Goal: Information Seeking & Learning: Learn about a topic

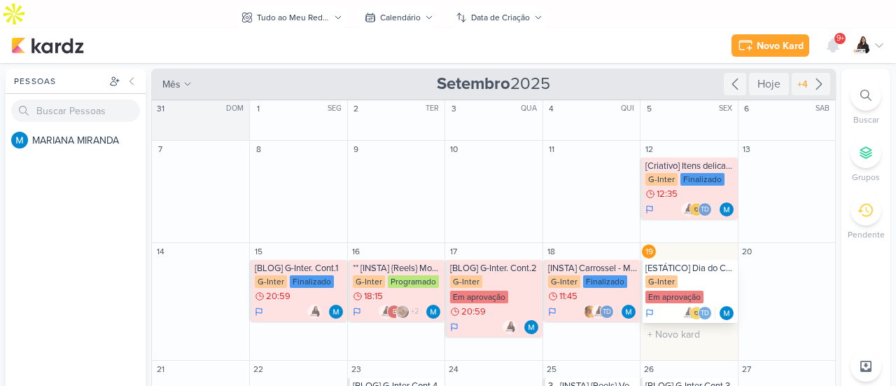
click at [676, 263] on div "[ESTÁTICO] Dia do Comprador" at bounding box center [689, 268] width 89 height 11
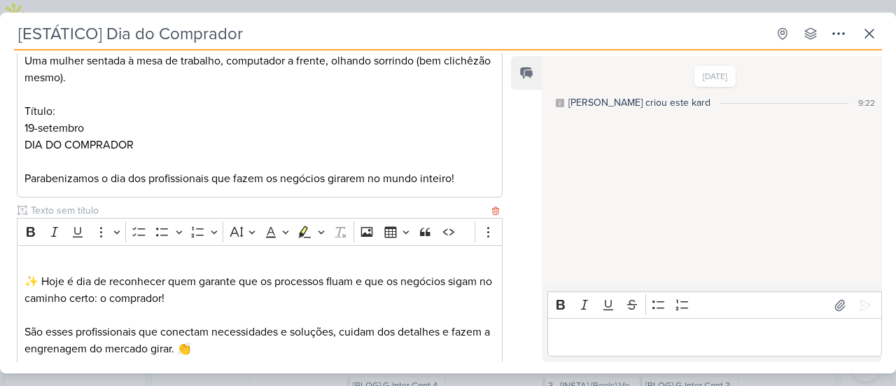
scroll to position [384, 0]
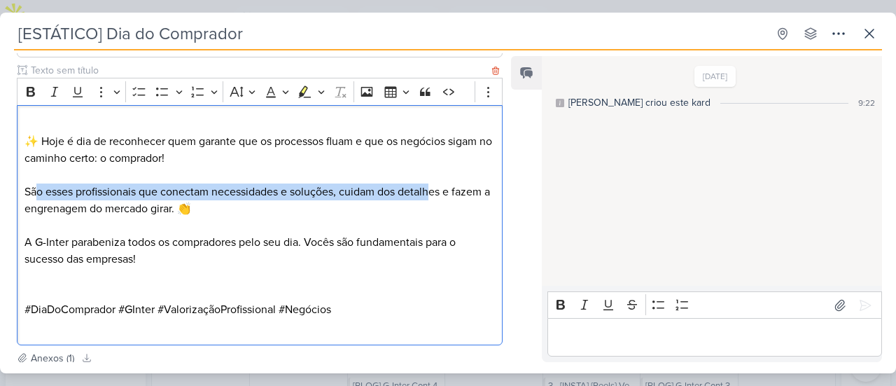
drag, startPoint x: 36, startPoint y: 189, endPoint x: 433, endPoint y: 190, distance: 396.3
click at [433, 190] on p "São esses profissionais que conectam necessidades e soluções, cuidam dos detalh…" at bounding box center [260, 200] width 470 height 34
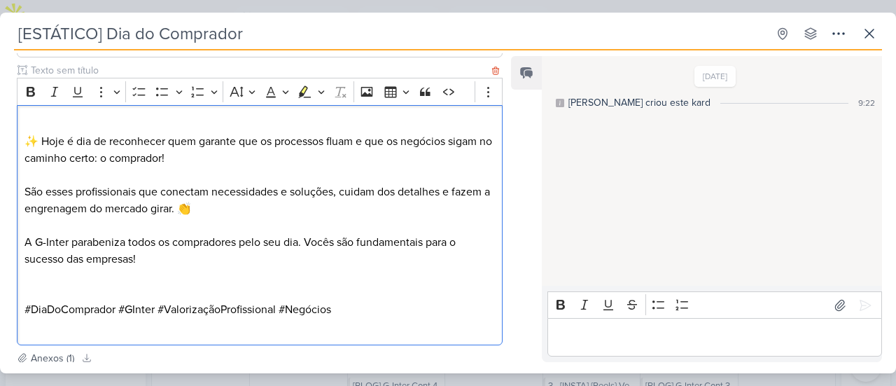
click at [346, 209] on p "São esses profissionais que conectam necessidades e soluções, cuidam dos detalh…" at bounding box center [260, 200] width 470 height 34
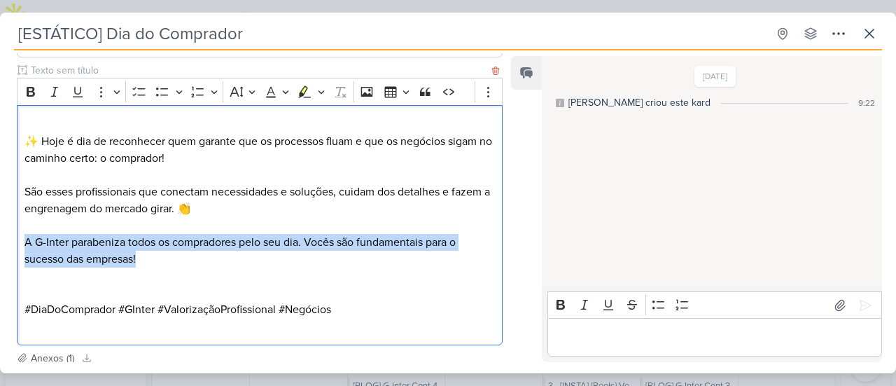
drag, startPoint x: 27, startPoint y: 239, endPoint x: 241, endPoint y: 253, distance: 214.0
click at [241, 252] on p "A G-Inter parabeniza todos os compradores pelo seu dia. Vocês são fundamentais …" at bounding box center [260, 251] width 470 height 34
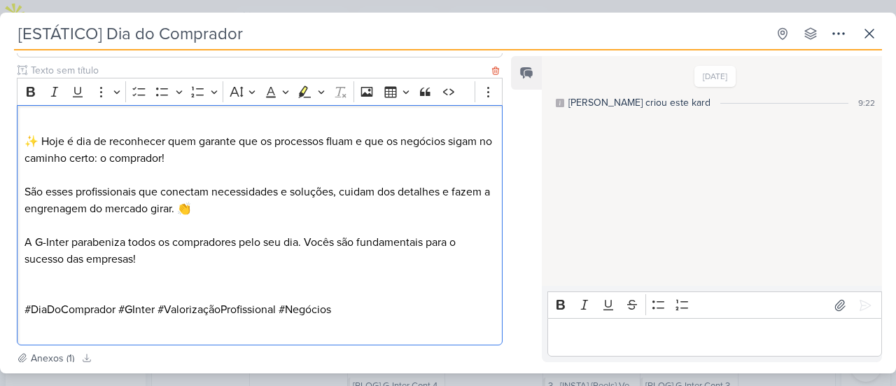
click at [221, 267] on p "Editor editing area: main" at bounding box center [260, 275] width 470 height 17
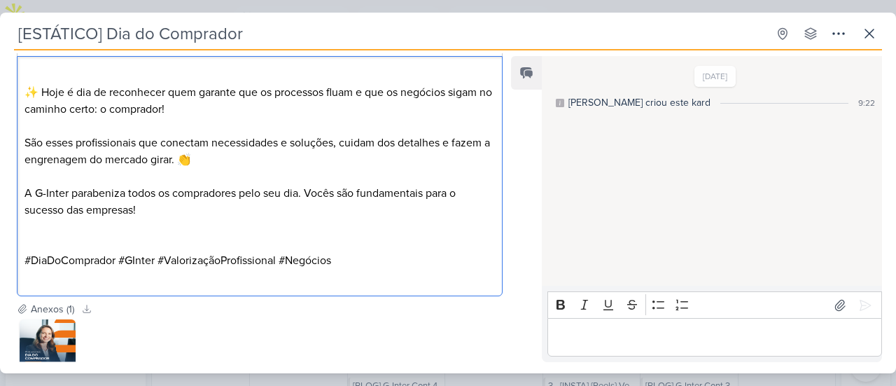
scroll to position [454, 0]
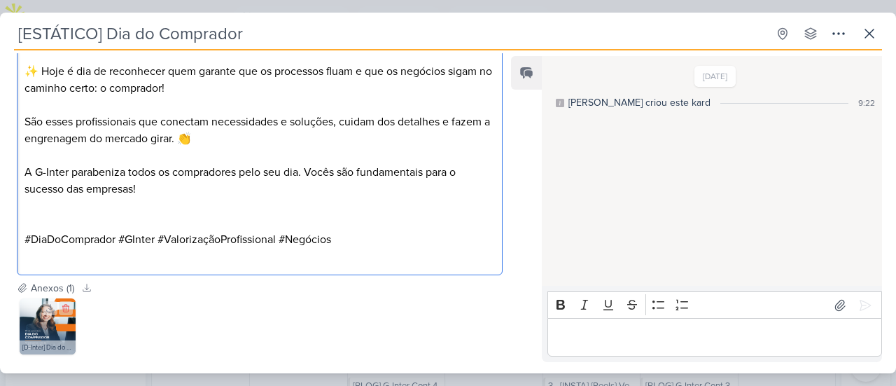
click at [60, 324] on img at bounding box center [48, 326] width 56 height 56
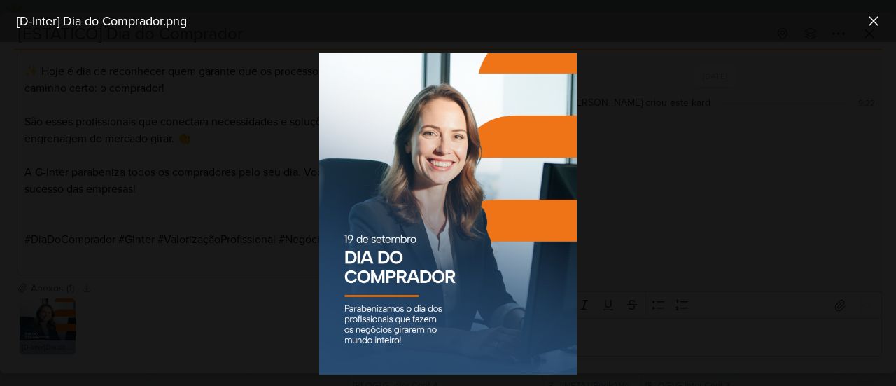
click at [147, 278] on div at bounding box center [448, 214] width 896 height 344
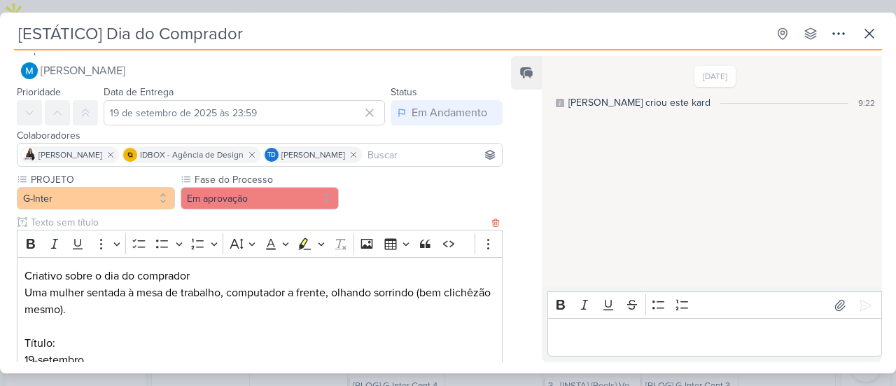
scroll to position [0, 0]
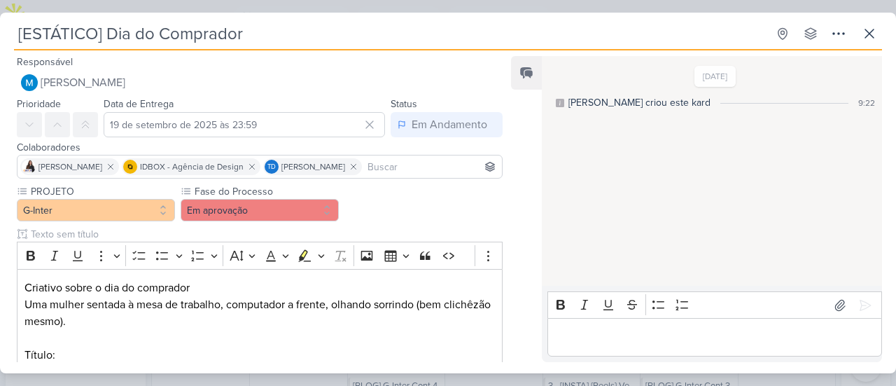
click at [721, 326] on div "Editor editing area: main" at bounding box center [714, 337] width 335 height 39
click at [856, 41] on div "[ESTÁTICO] Dia do Comprador Criado por MARIANA nenhum grupo disponível esc" at bounding box center [448, 35] width 868 height 29
click at [870, 29] on icon at bounding box center [869, 33] width 17 height 17
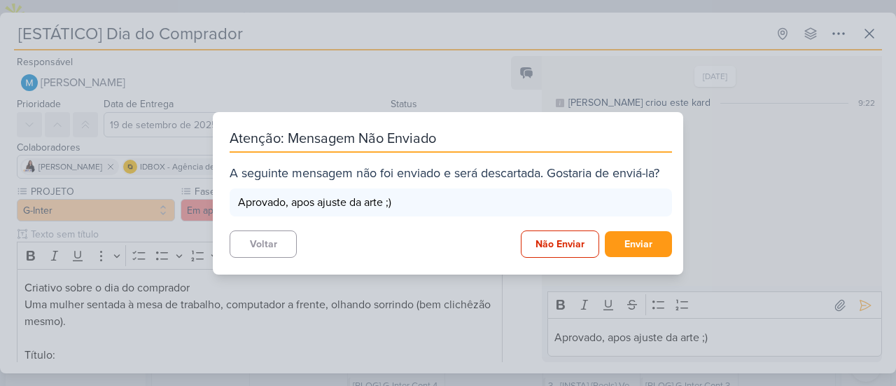
click at [751, 218] on div "Atenção: Mensagem Não Enviado A seguinte mensagem não foi enviado e será descar…" at bounding box center [448, 193] width 896 height 386
click at [262, 249] on button "Voltar" at bounding box center [263, 243] width 67 height 27
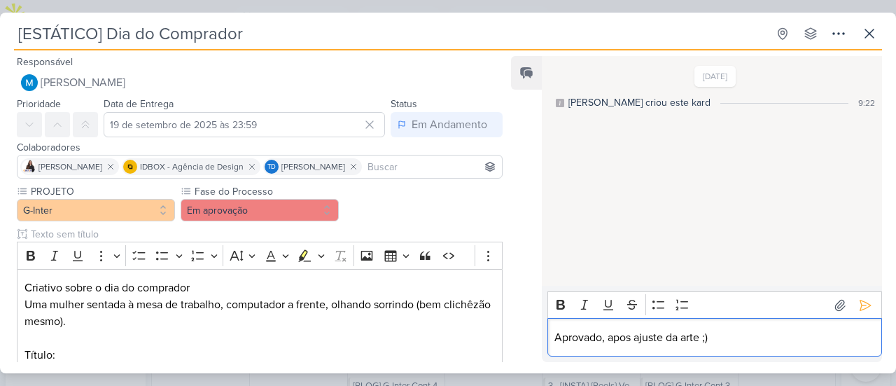
click at [790, 339] on p "Aprovado, apos ajuste da arte ;)" at bounding box center [714, 337] width 320 height 17
click at [860, 305] on icon at bounding box center [865, 305] width 14 height 14
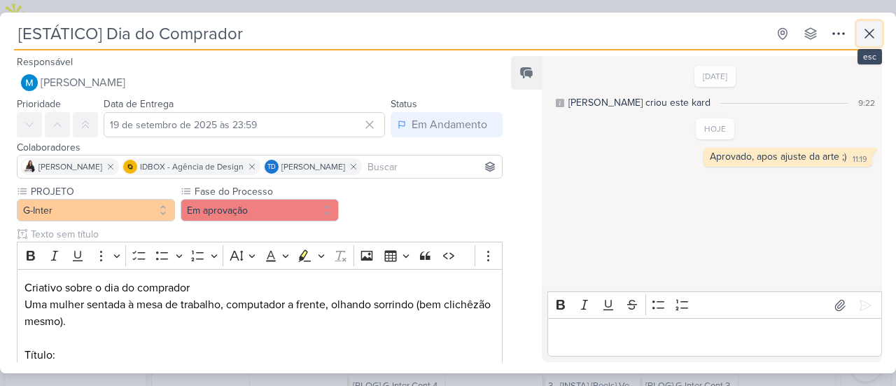
click at [872, 43] on button at bounding box center [869, 33] width 25 height 25
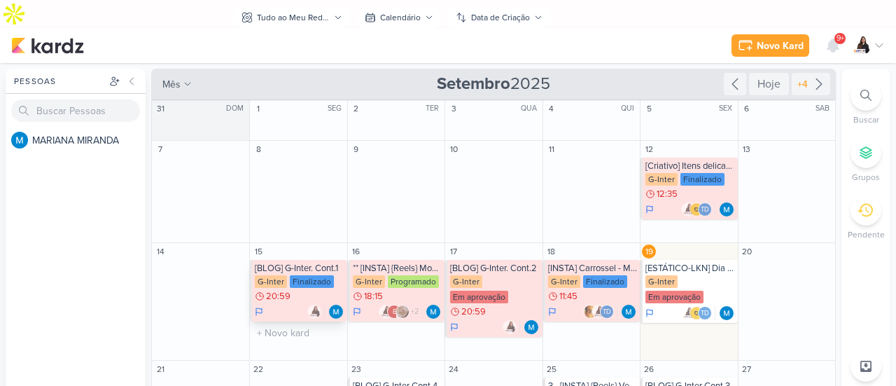
click at [303, 263] on div "[BLOG] G-Inter. Cont.1" at bounding box center [299, 268] width 89 height 11
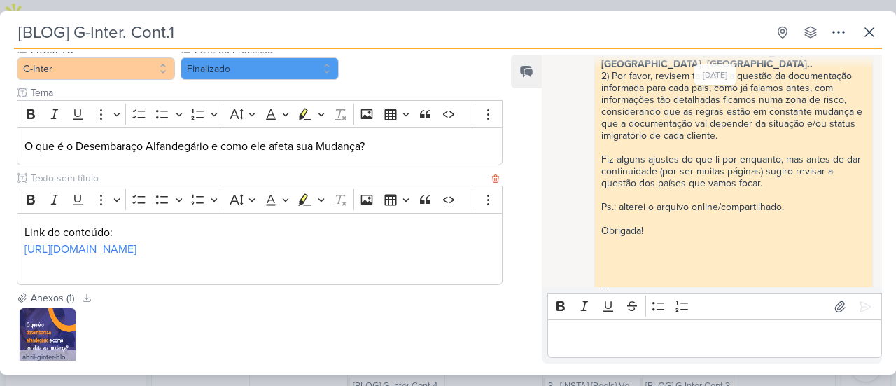
scroll to position [238, 0]
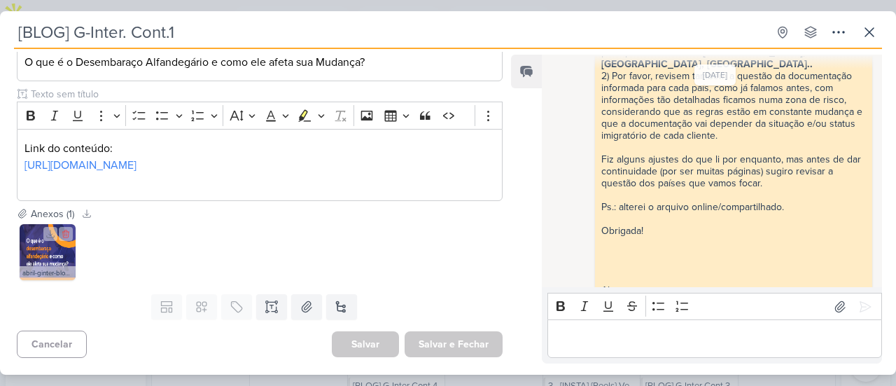
click at [59, 260] on img at bounding box center [48, 252] width 56 height 56
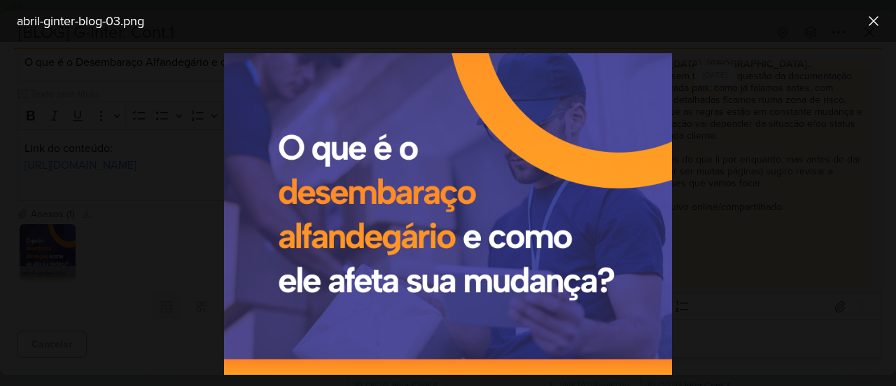
click at [173, 244] on div at bounding box center [448, 214] width 896 height 344
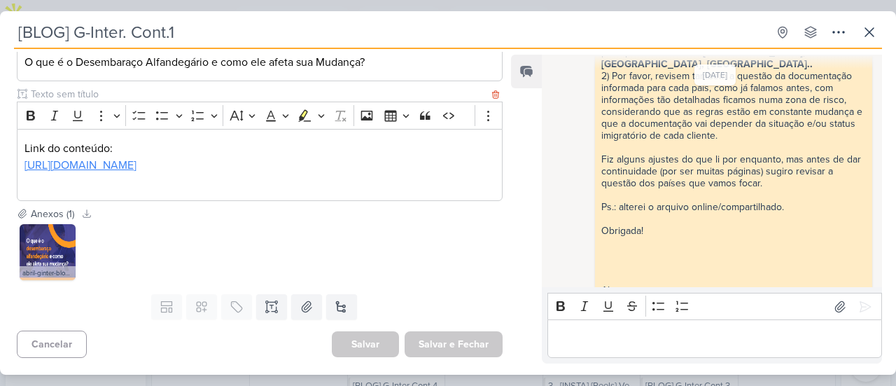
click at [137, 169] on link "[URL][DOMAIN_NAME]" at bounding box center [81, 165] width 112 height 14
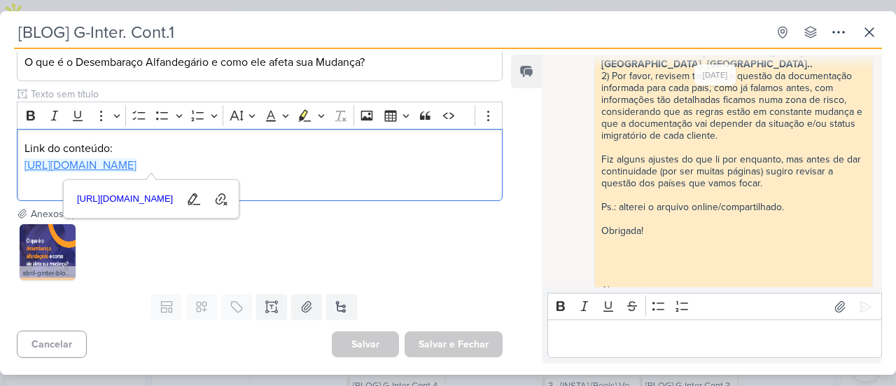
click at [137, 160] on link "[URL][DOMAIN_NAME]" at bounding box center [81, 165] width 112 height 14
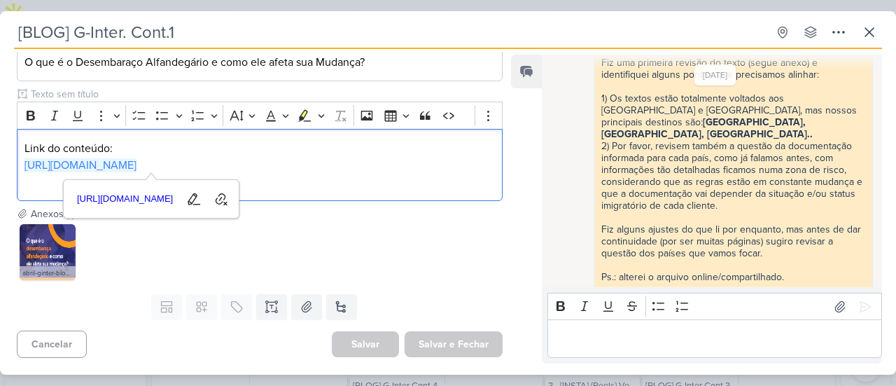
scroll to position [219, 0]
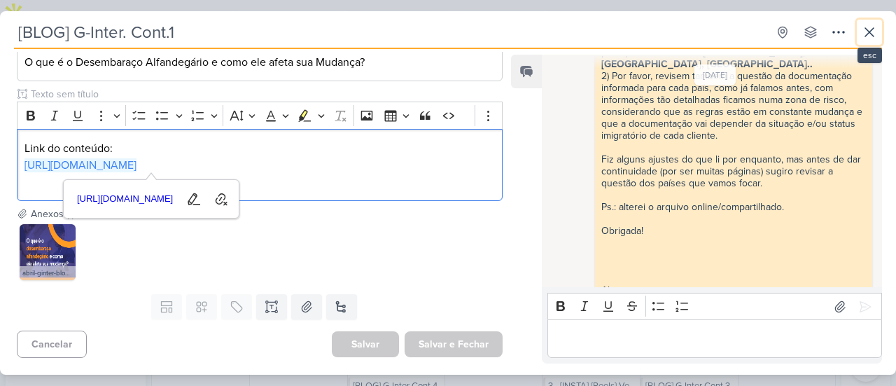
drag, startPoint x: 874, startPoint y: 33, endPoint x: 804, endPoint y: 120, distance: 111.6
click at [874, 33] on icon at bounding box center [869, 32] width 17 height 17
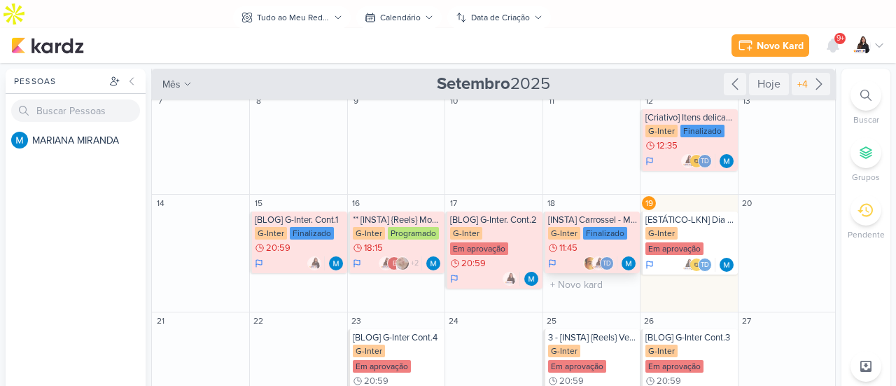
scroll to position [70, 0]
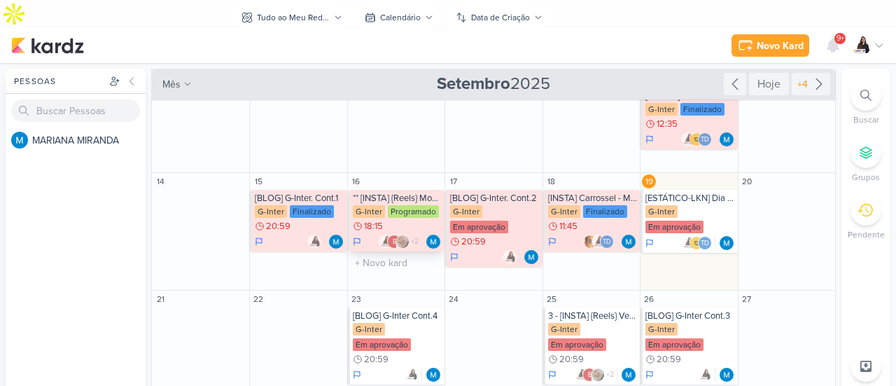
click at [416, 193] on div "** [INSTA] {Reels} Montagem do Castelo - Sobre a mudança" at bounding box center [397, 198] width 89 height 11
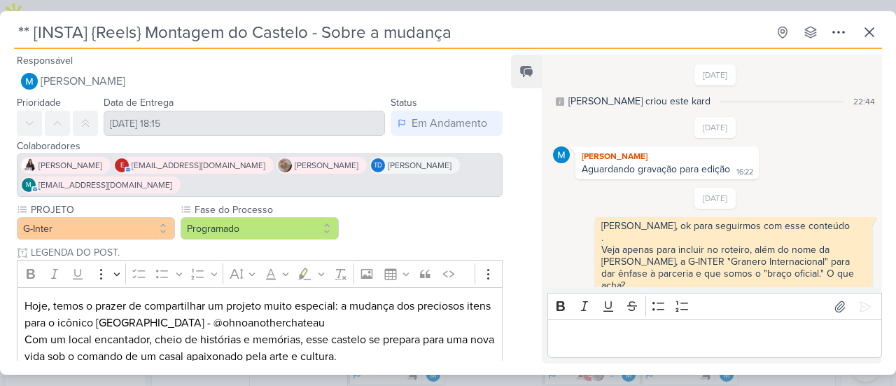
scroll to position [1045, 0]
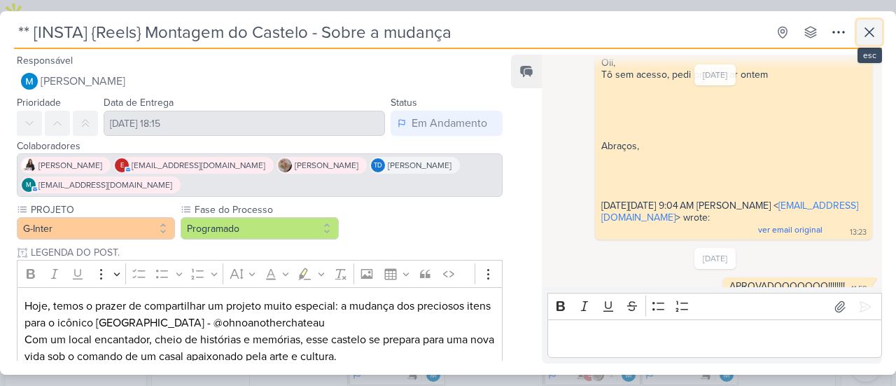
click at [870, 42] on button at bounding box center [869, 32] width 25 height 25
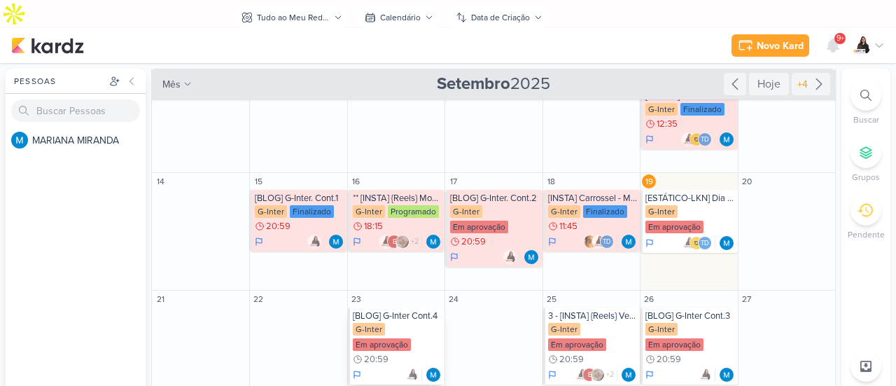
click at [417, 323] on div "G-Inter Em aprovação 20:59" at bounding box center [397, 344] width 89 height 43
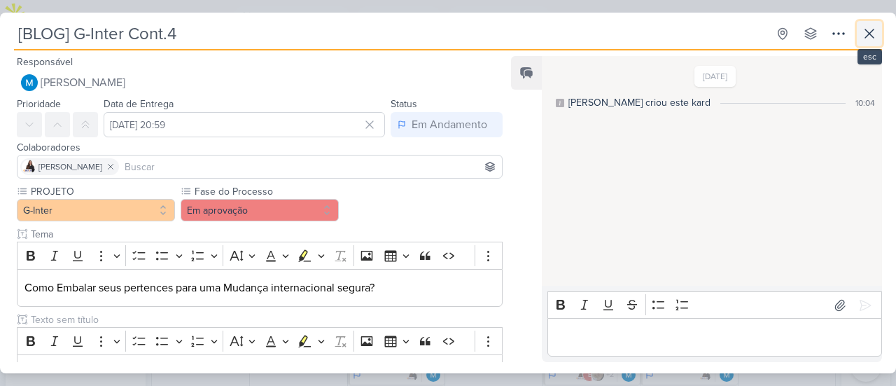
click at [868, 43] on button at bounding box center [869, 33] width 25 height 25
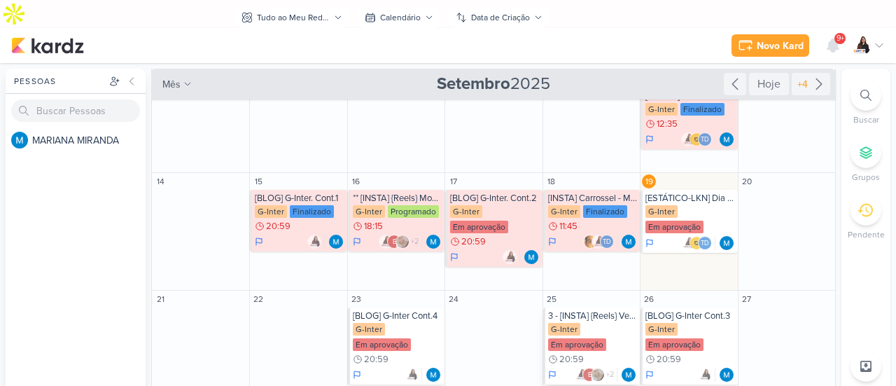
click at [595, 310] on div "3 - [INSTA] {Reels} Vendedor x Coordenador" at bounding box center [592, 315] width 89 height 11
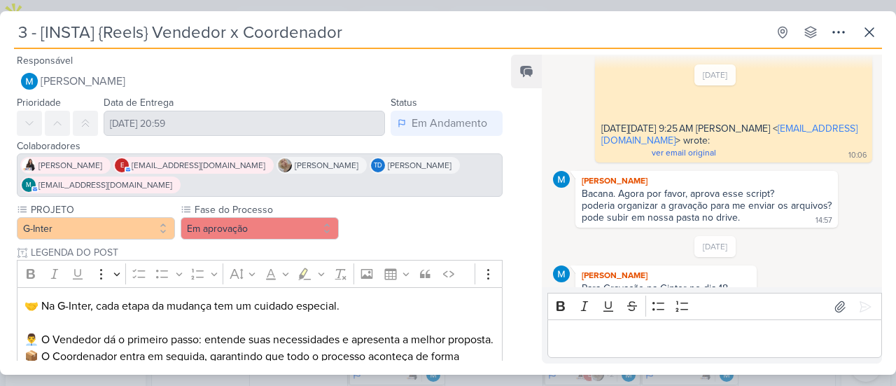
scroll to position [70, 0]
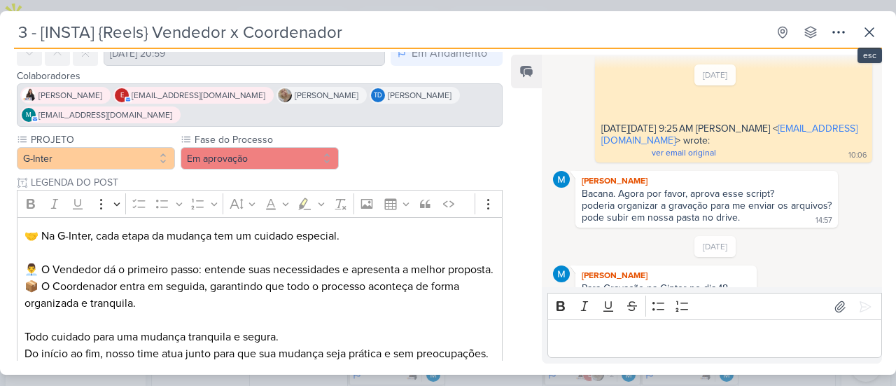
click at [868, 45] on div "3 - [INSTA] {Reels} Vendedor x Coordenador Criado por MARIANA nenhum grupo disp…" at bounding box center [448, 34] width 868 height 29
click at [872, 25] on icon at bounding box center [869, 32] width 17 height 17
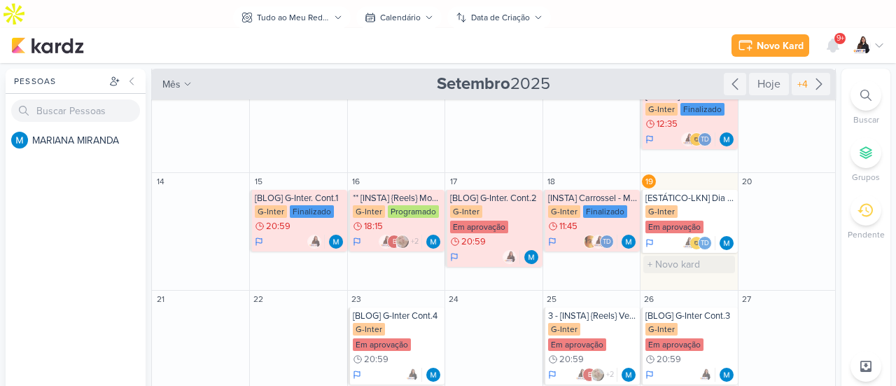
scroll to position [140, 0]
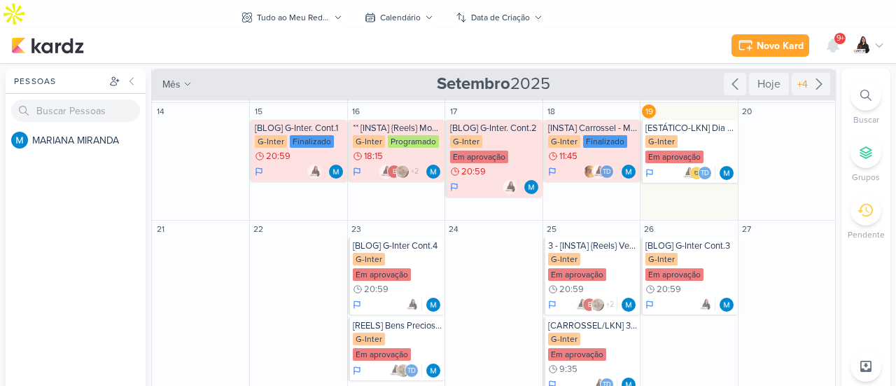
click at [412, 317] on div "[REELS] Bens Preciosos G-Inter Em aprovação Td" at bounding box center [396, 348] width 97 height 63
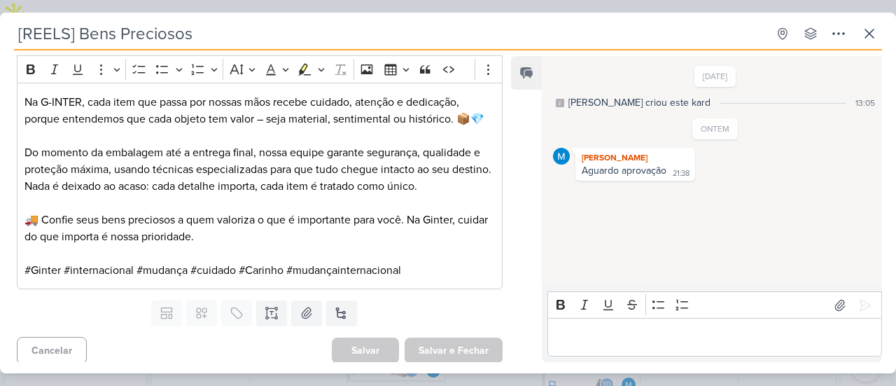
scroll to position [11, 0]
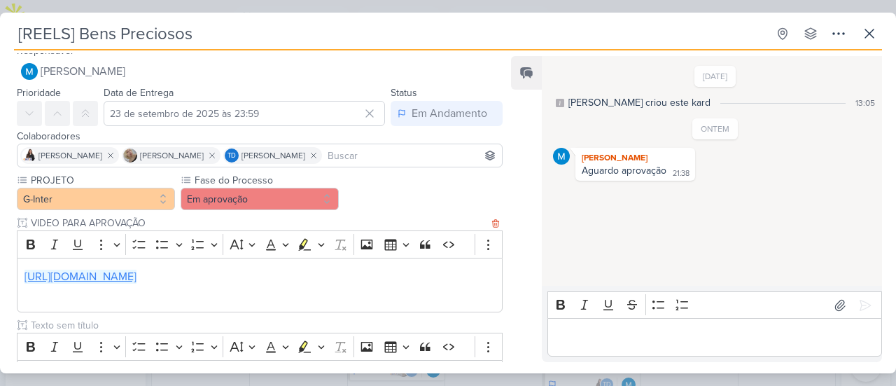
click at [137, 279] on link "[URL][DOMAIN_NAME]" at bounding box center [81, 277] width 112 height 14
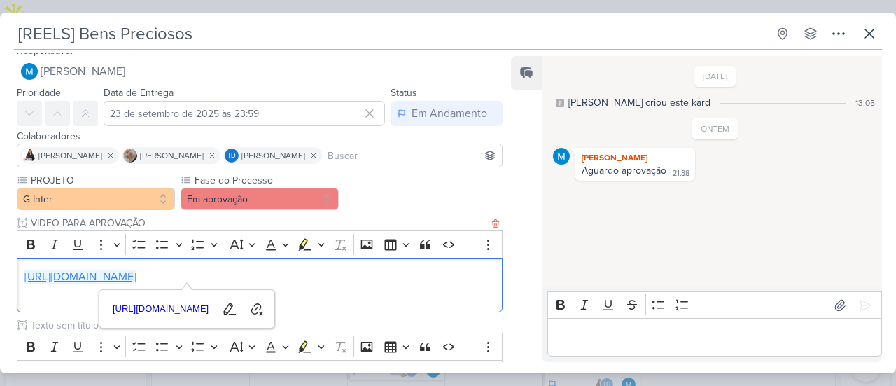
click at [137, 274] on link "[URL][DOMAIN_NAME]" at bounding box center [81, 277] width 112 height 14
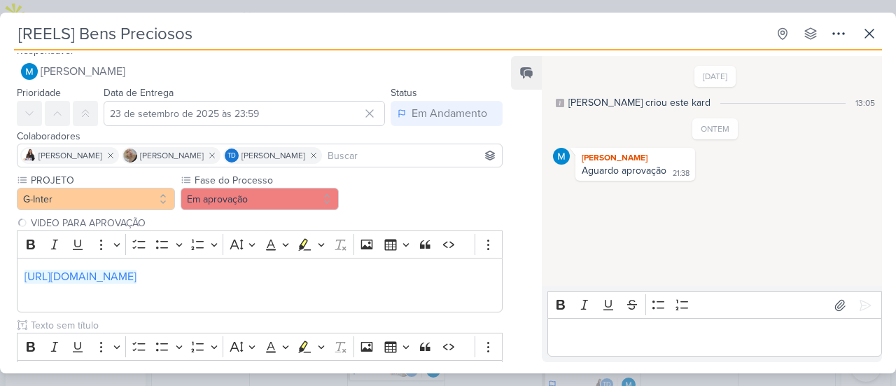
drag, startPoint x: 124, startPoint y: 32, endPoint x: 210, endPoint y: 35, distance: 86.2
click at [210, 33] on input "[REELS] Bens Preciosos" at bounding box center [390, 33] width 753 height 25
click at [136, 48] on div "[REELS] Bens Preciosos Criado por MARIANA nenhum grupo disponível esc" at bounding box center [448, 35] width 868 height 29
drag, startPoint x: 178, startPoint y: 31, endPoint x: 194, endPoint y: 31, distance: 16.1
click at [194, 31] on input "[REELS] Bens Preciosos" at bounding box center [390, 33] width 753 height 25
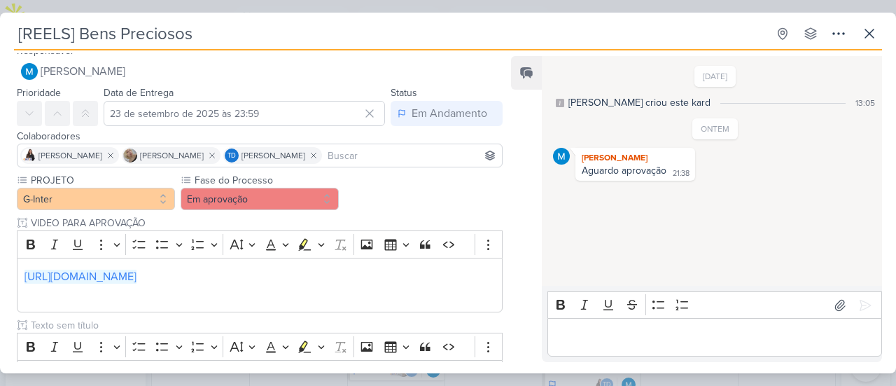
paste input "TAXA DO DÓLAR COMERCIAL(COMPRA): R$ 5,3004 TAXA DO DÓLAR COMERCIAL(VENDA): R$ 5…"
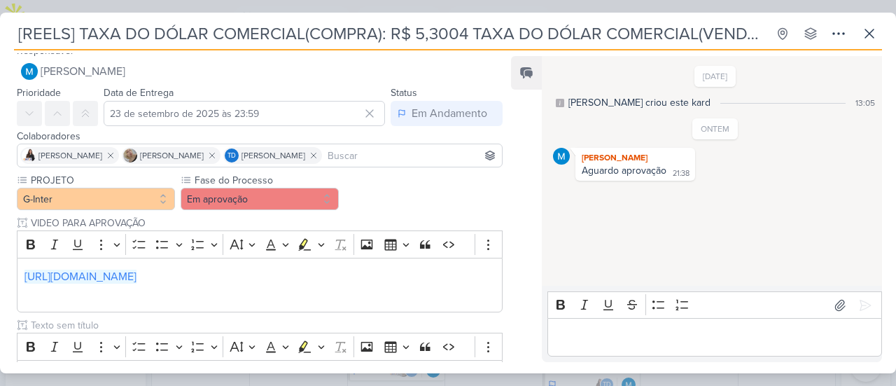
scroll to position [0, 928]
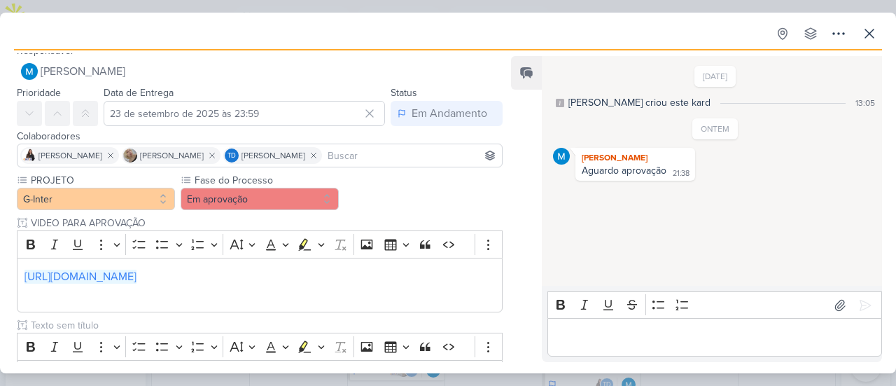
type input "[REELS] Bens Preciosos"
click at [720, 331] on p "Editor editing area: main" at bounding box center [714, 337] width 320 height 17
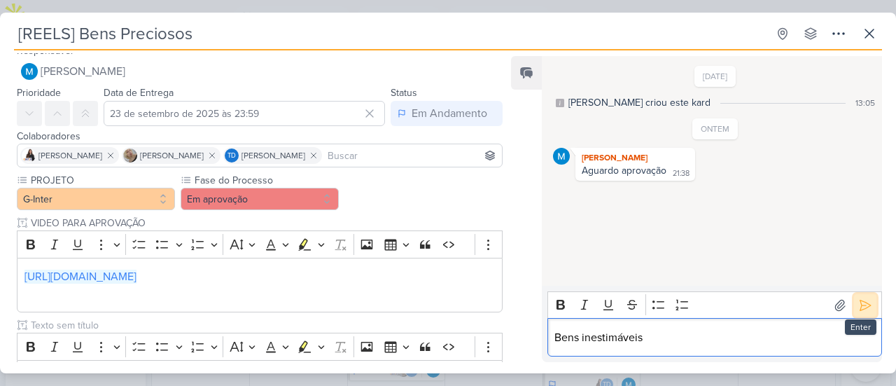
click at [858, 303] on icon at bounding box center [865, 305] width 14 height 14
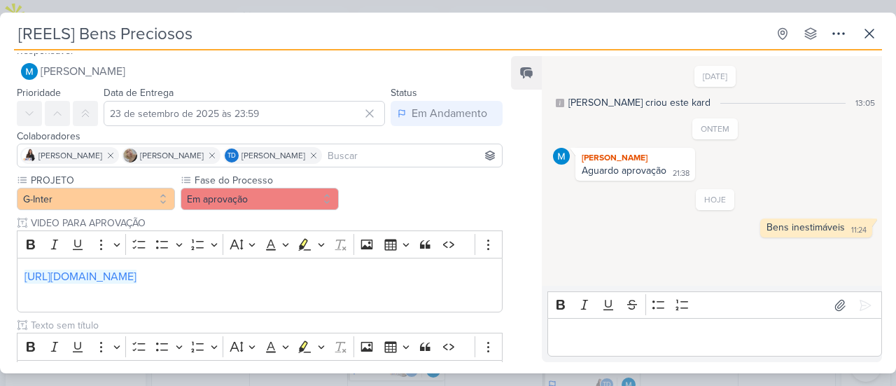
click at [745, 327] on div "Editor editing area: main" at bounding box center [714, 337] width 335 height 39
click at [638, 337] on p "Editor editing area: main" at bounding box center [714, 337] width 320 height 17
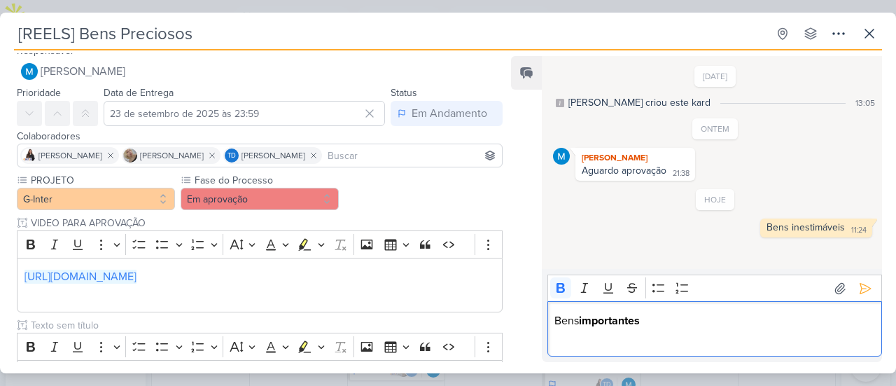
click at [654, 321] on p "Bens importantes" at bounding box center [714, 320] width 320 height 17
click at [683, 323] on p "Bens importantes" at bounding box center [714, 320] width 320 height 17
drag, startPoint x: 659, startPoint y: 323, endPoint x: 508, endPoint y: 319, distance: 152.0
click at [508, 319] on div "Responsável [PERSON_NAME] Nenhum contato encontrado create new contact Novo Con…" at bounding box center [448, 211] width 896 height 323
click at [858, 286] on icon at bounding box center [865, 288] width 14 height 14
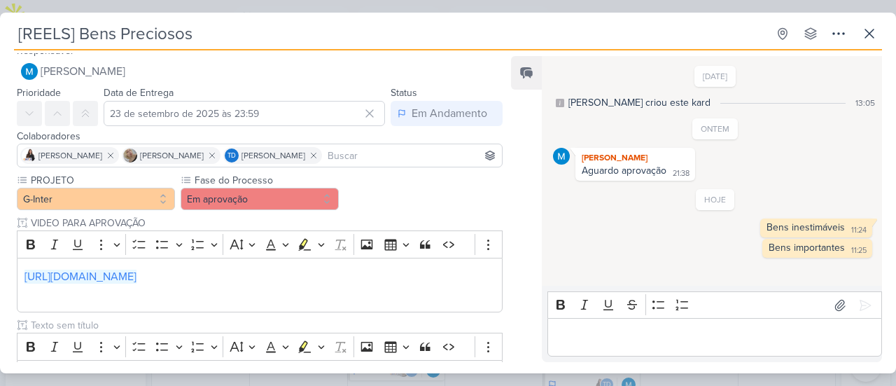
drag, startPoint x: 789, startPoint y: 316, endPoint x: 787, endPoint y: 328, distance: 12.8
click at [789, 316] on div "Bold Italic Underline Strikethrough Bulleted List Numbered List" at bounding box center [714, 305] width 328 height 27
click at [787, 333] on p "Editor editing area: main" at bounding box center [714, 337] width 320 height 17
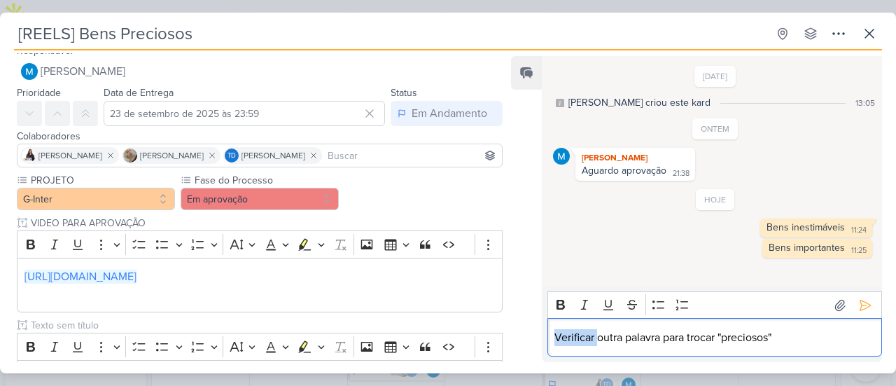
drag, startPoint x: 559, startPoint y: 337, endPoint x: 547, endPoint y: 337, distance: 11.2
click at [546, 335] on div "Rich Text Editor Bold Italic Underline Strikethrough Bulleted List Numbered Lis…" at bounding box center [712, 324] width 340 height 76
drag, startPoint x: 597, startPoint y: 341, endPoint x: 617, endPoint y: 333, distance: 22.0
click at [597, 342] on p "Verificar outra palavra para trocar "preciosos"" at bounding box center [714, 337] width 320 height 17
click at [627, 332] on p "Verificar outra palavra para trocar "preciosos"" at bounding box center [714, 337] width 320 height 17
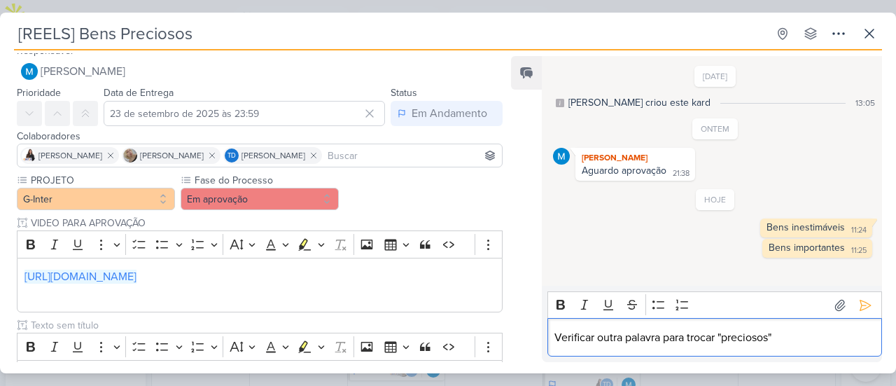
drag, startPoint x: 606, startPoint y: 331, endPoint x: 818, endPoint y: 336, distance: 211.5
click at [818, 336] on p "Verificar outra palavra para trocar "preciosos"" at bounding box center [714, 337] width 320 height 17
drag, startPoint x: 818, startPoint y: 335, endPoint x: 789, endPoint y: 340, distance: 29.0
click at [818, 336] on p "Verificar outra palavra para trocar "preciosos"" at bounding box center [714, 337] width 320 height 17
click at [720, 335] on p "Verificar outra palavra para trocar "preciosos"" at bounding box center [714, 337] width 320 height 17
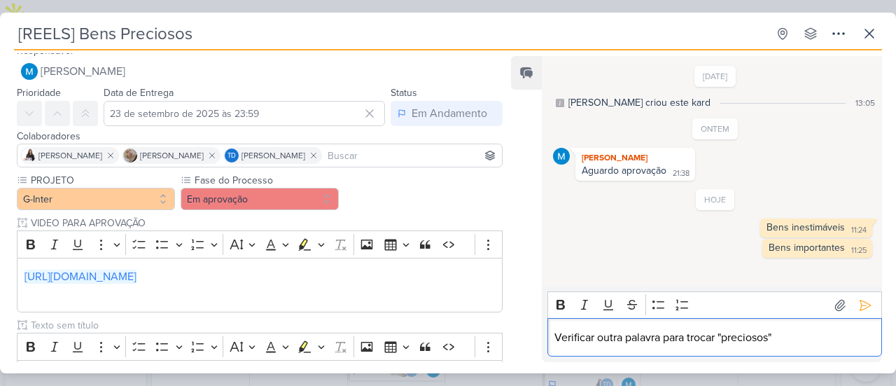
click at [803, 338] on p "Verificar outra palavra para trocar "preciosos"" at bounding box center [714, 337] width 320 height 17
drag, startPoint x: 710, startPoint y: 337, endPoint x: 664, endPoint y: 335, distance: 46.2
click at [664, 335] on p "Verificar outra palavra para trocar "preciosos"" at bounding box center [714, 337] width 320 height 17
drag, startPoint x: 664, startPoint y: 334, endPoint x: 676, endPoint y: 342, distance: 15.1
click at [664, 335] on p "Verificar outra palavra > "preciosos"" at bounding box center [714, 337] width 320 height 17
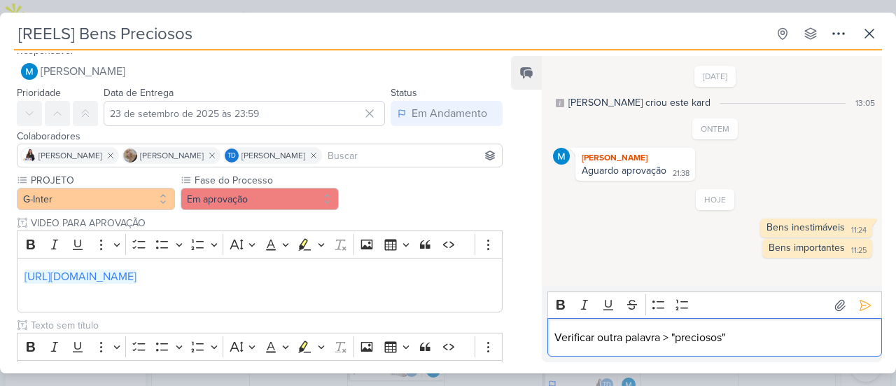
click at [772, 348] on div "Verificar outra palavra > "preciosos"" at bounding box center [714, 337] width 335 height 39
click at [663, 338] on p "Verificar outra palavra > "preciosos"" at bounding box center [714, 337] width 320 height 17
click at [858, 307] on icon at bounding box center [865, 305] width 14 height 14
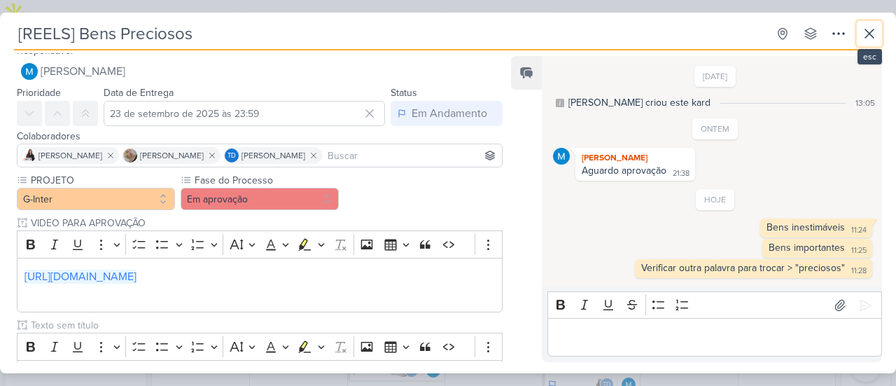
click at [877, 28] on icon at bounding box center [869, 33] width 17 height 17
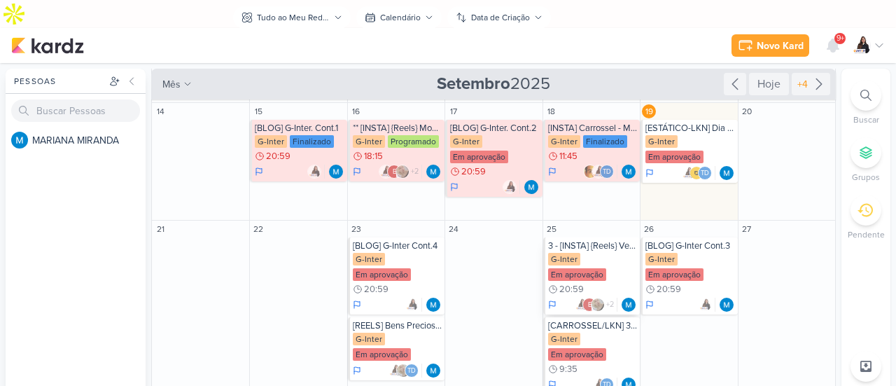
click at [605, 240] on div "3 - [INSTA] {Reels} Vendedor x Coordenador" at bounding box center [592, 245] width 89 height 11
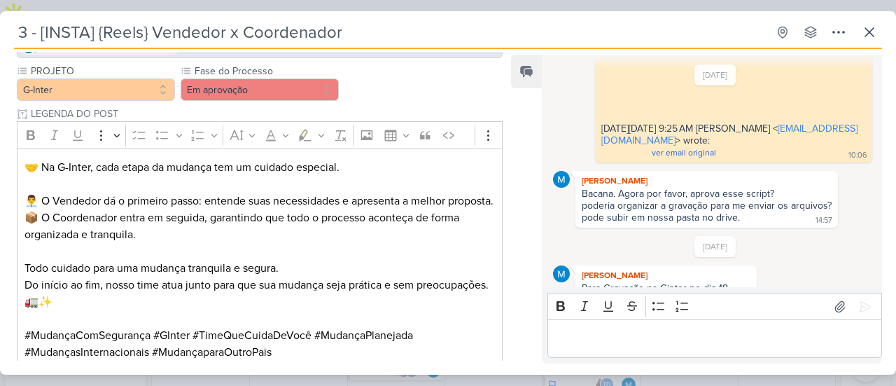
scroll to position [307, 0]
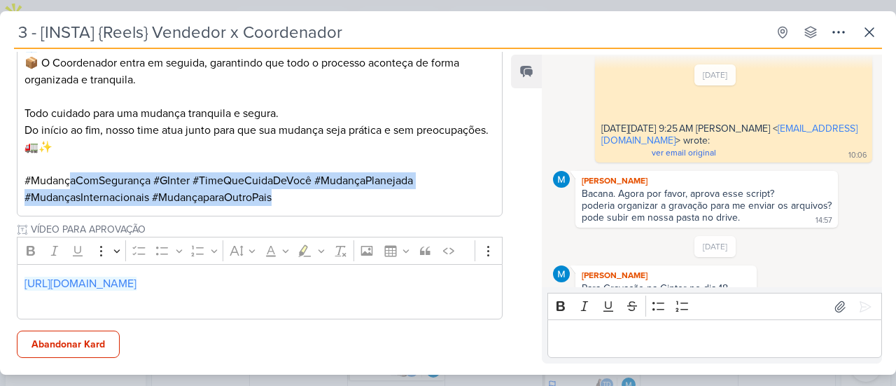
drag, startPoint x: 297, startPoint y: 193, endPoint x: 71, endPoint y: 183, distance: 226.3
click at [70, 183] on p "#MudançaComSegurança #GInter #TimeQueCuidaDeVocê #MudançaPlanejada #MudançasInt…" at bounding box center [260, 189] width 470 height 34
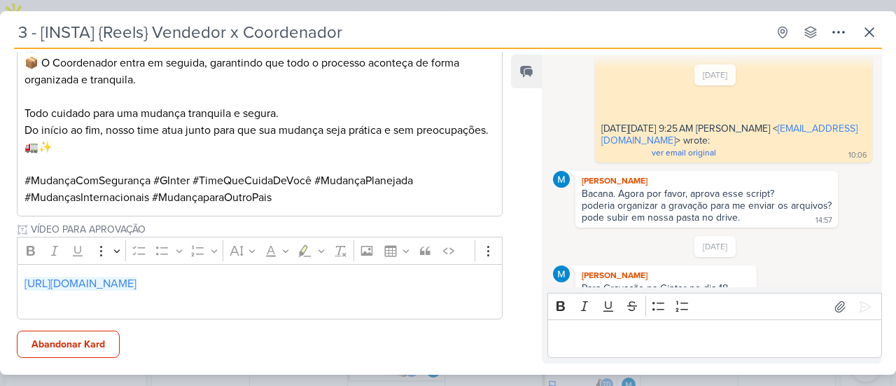
click at [199, 167] on p "Editor editing area: main" at bounding box center [260, 163] width 470 height 17
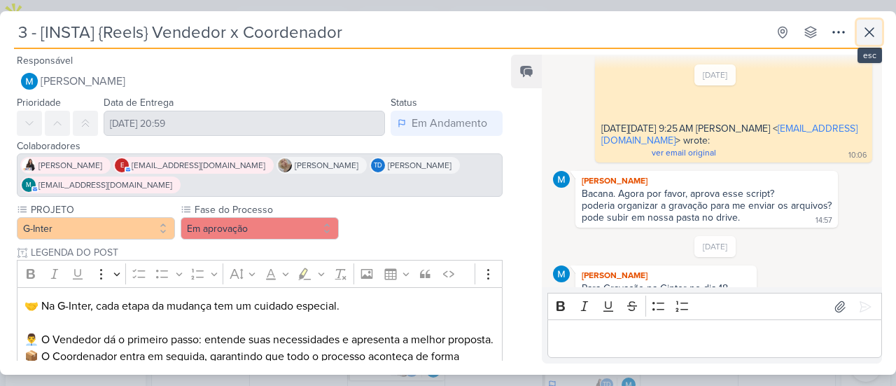
click at [870, 43] on button at bounding box center [869, 32] width 25 height 25
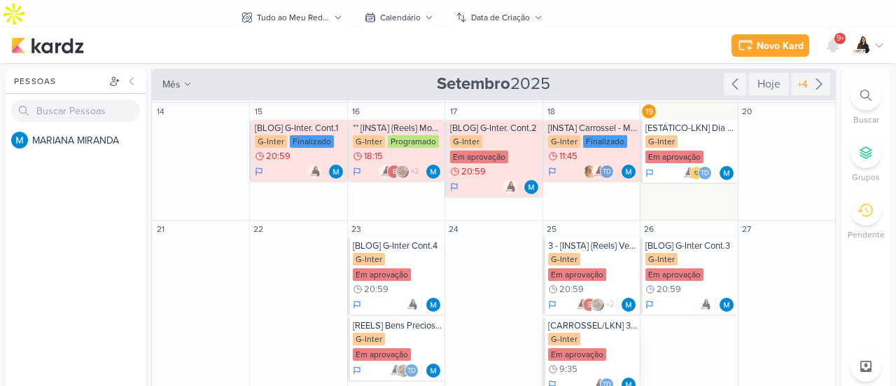
click at [610, 317] on div "[CARROSSEL/LKN] 3 Passos - Mobilidade G-Inter Em aprovação 9:35 Td" at bounding box center [591, 355] width 97 height 77
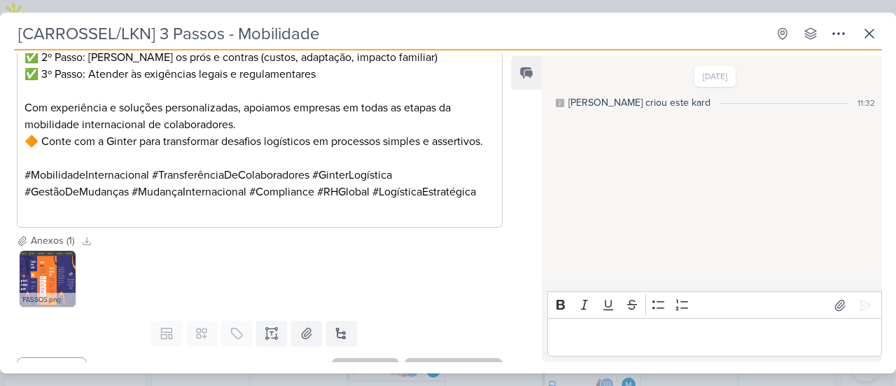
scroll to position [389, 0]
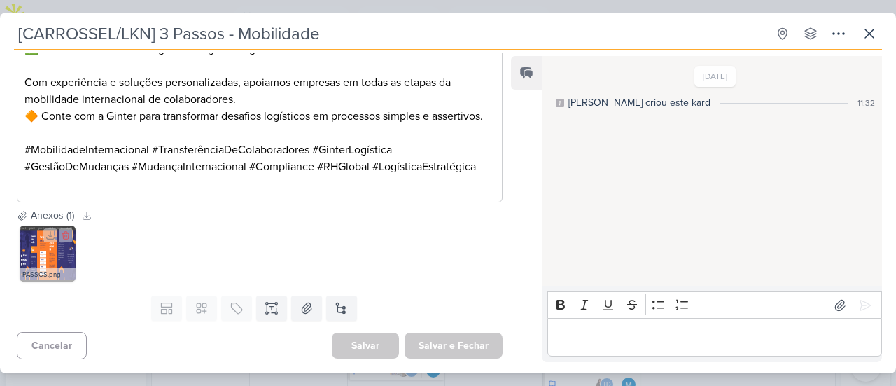
click at [64, 256] on img at bounding box center [48, 253] width 56 height 56
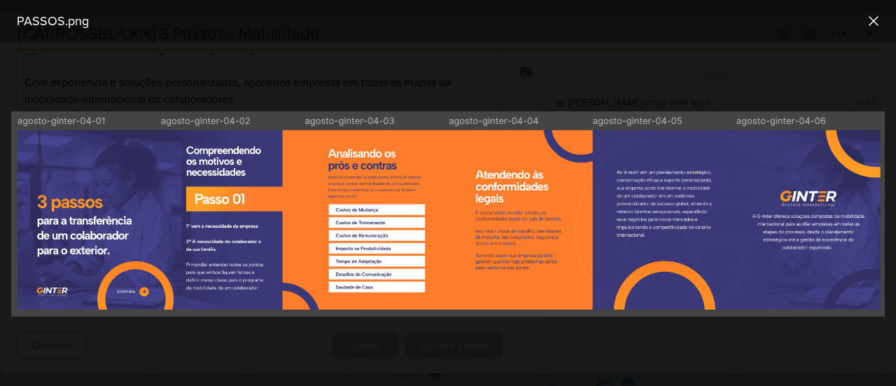
click at [223, 298] on img at bounding box center [448, 214] width 874 height 206
click at [558, 329] on div at bounding box center [448, 214] width 896 height 344
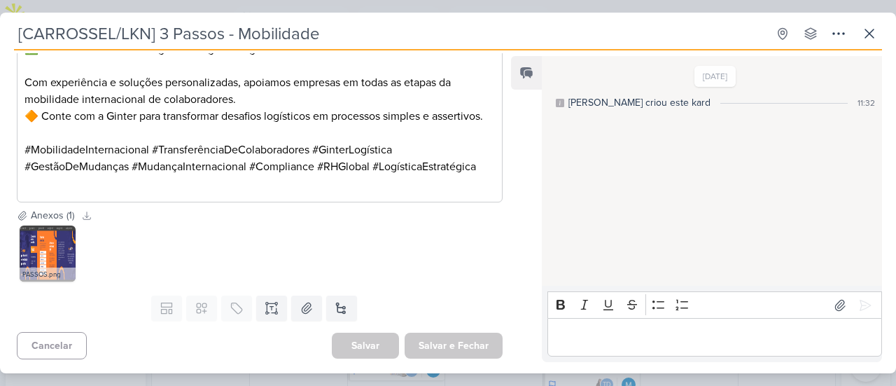
click at [884, 32] on div "[CARROSSEL/LKN] 3 Passos - Mobilidade Criado por MARIANA nenhum grupo disponíve…" at bounding box center [448, 197] width 896 height 352
click at [872, 36] on icon at bounding box center [869, 33] width 8 height 8
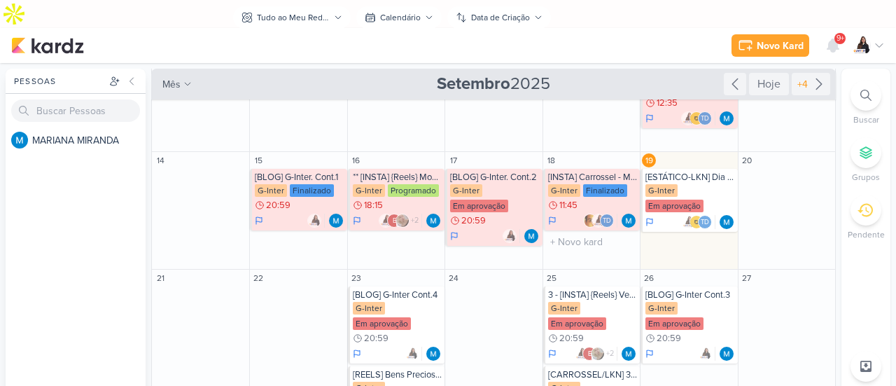
scroll to position [70, 0]
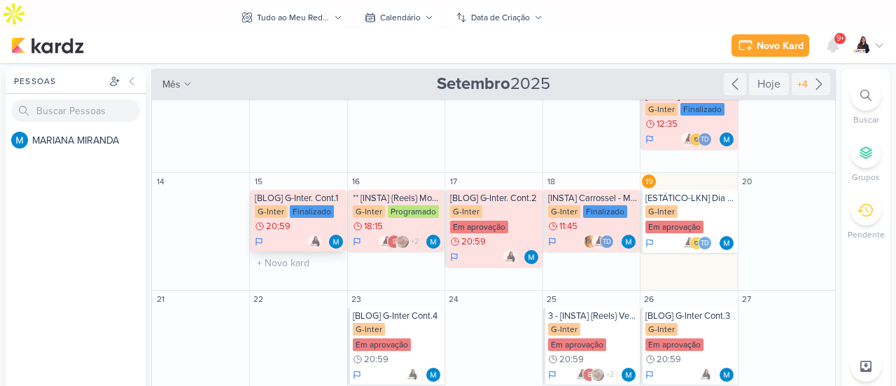
click at [308, 205] on div "Finalizado" at bounding box center [312, 211] width 44 height 13
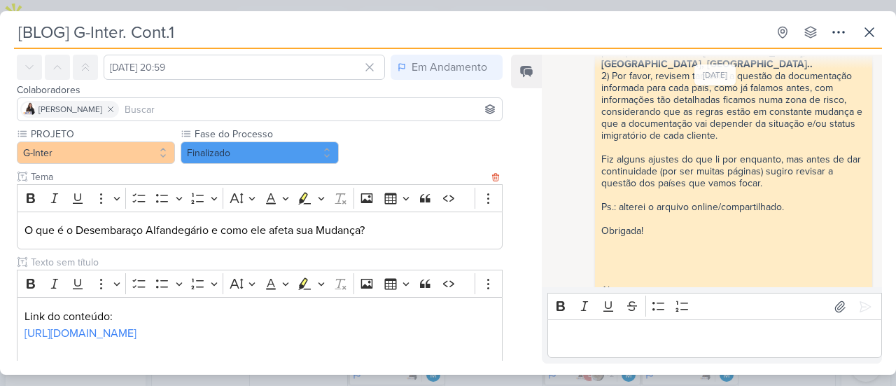
scroll to position [140, 0]
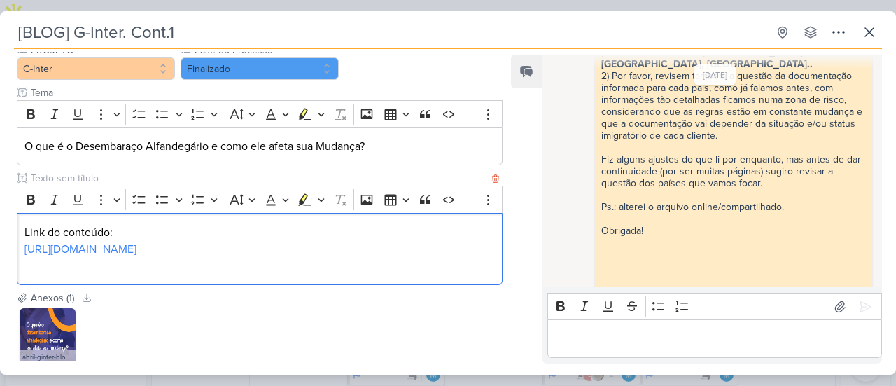
click at [137, 242] on link "[URL][DOMAIN_NAME]" at bounding box center [81, 249] width 112 height 14
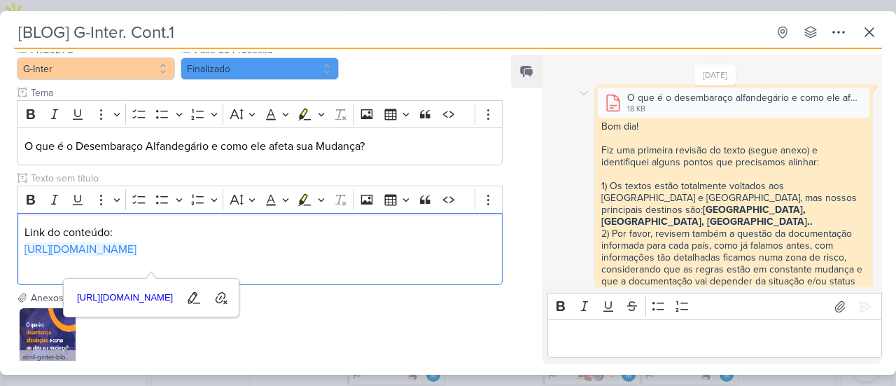
scroll to position [9, 0]
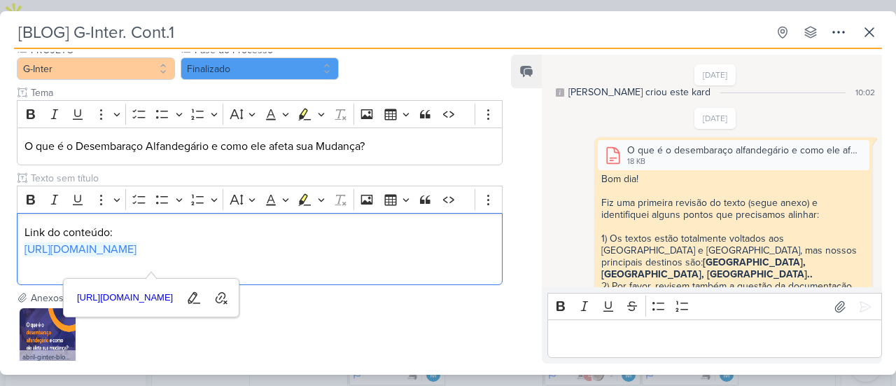
click at [882, 26] on div "[BLOG] G-Inter. Cont.1 Criado por MARIANA nenhum grupo disponível esc Responsáv…" at bounding box center [448, 197] width 896 height 355
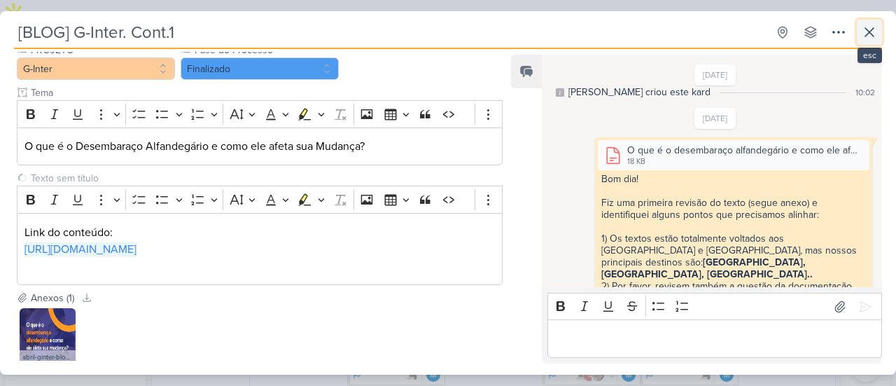
click at [877, 30] on icon at bounding box center [869, 32] width 17 height 17
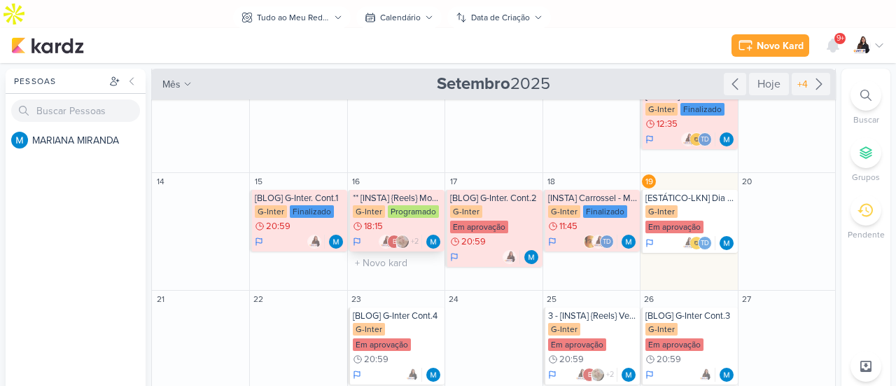
click at [413, 193] on div "** [INSTA] {Reels} Montagem do Castelo - Sobre a mudança" at bounding box center [397, 198] width 89 height 11
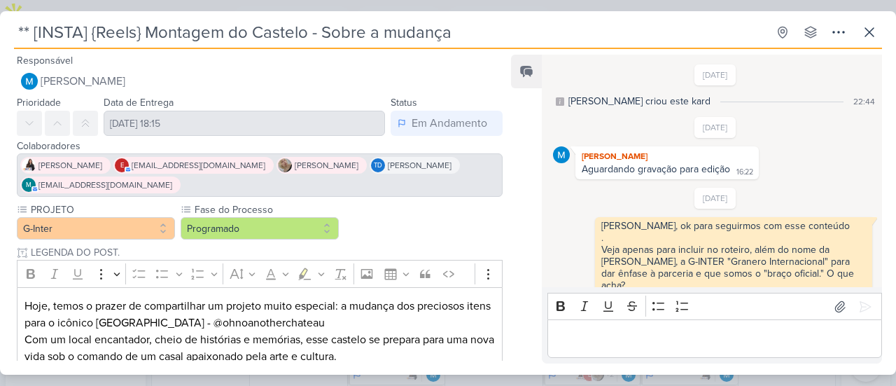
scroll to position [1045, 0]
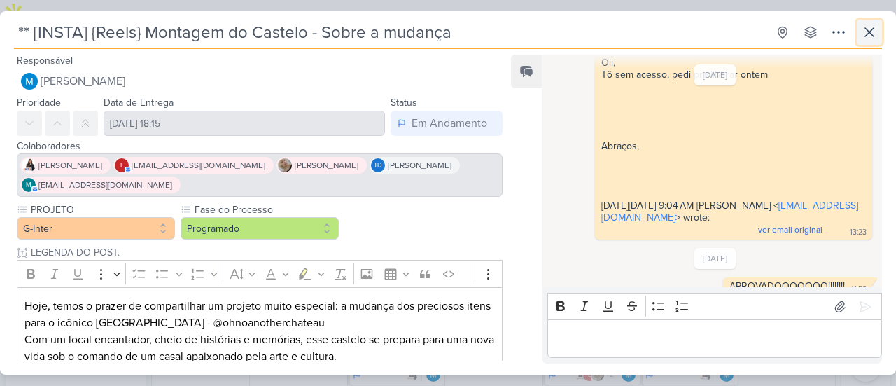
click at [877, 29] on icon at bounding box center [869, 32] width 17 height 17
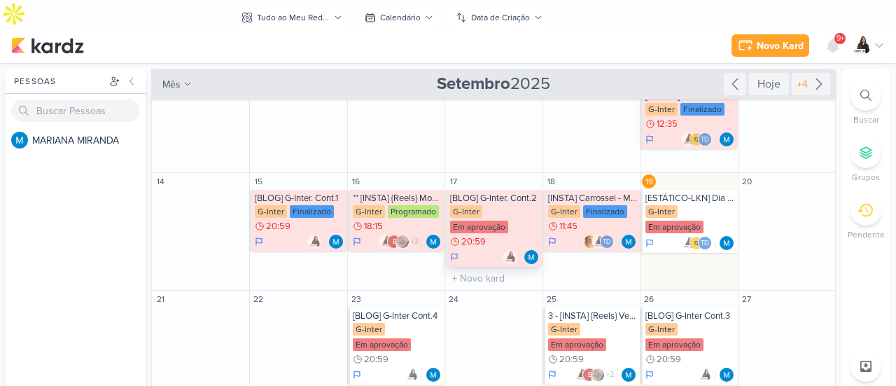
click at [501, 205] on div "G-Inter Em aprovação 20:59" at bounding box center [494, 226] width 89 height 43
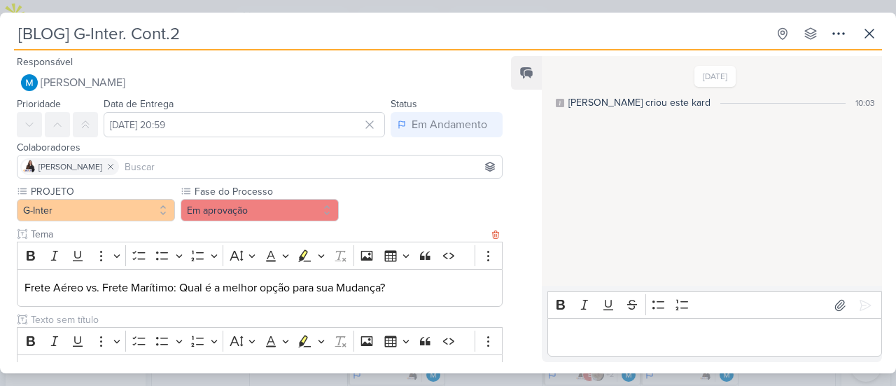
click at [448, 294] on p "Frete Aéreo vs. Frete Marítimo: Qual é a melhor opção para sua Mudança?" at bounding box center [260, 287] width 470 height 17
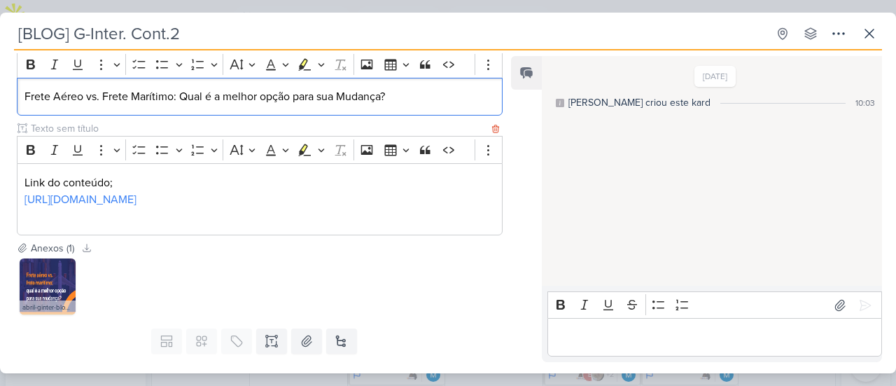
scroll to position [238, 0]
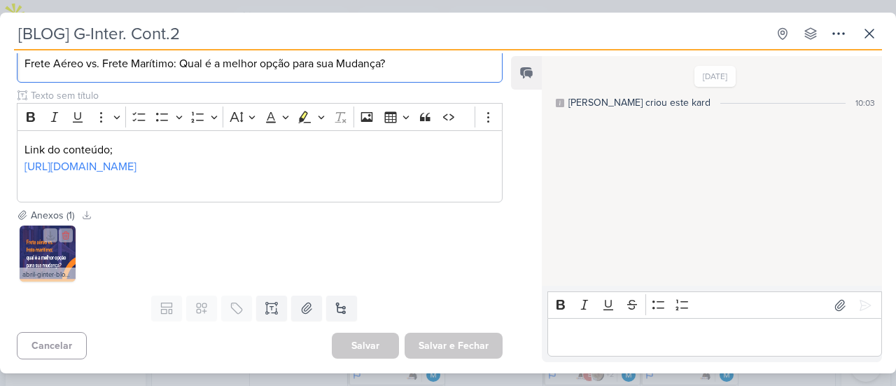
click at [52, 268] on div "abril-ginter-blog-04.png" at bounding box center [48, 274] width 56 height 14
click at [74, 258] on img at bounding box center [48, 253] width 56 height 56
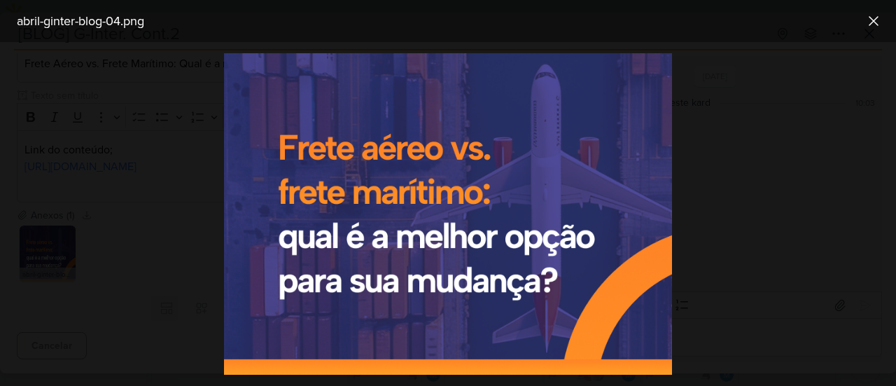
click at [777, 200] on div at bounding box center [448, 214] width 896 height 344
